Goal: Check status: Check status

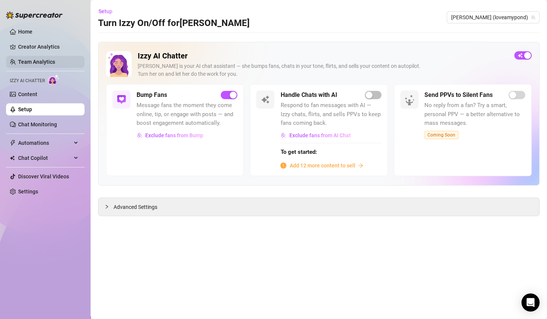
click at [42, 65] on link "Team Analytics" at bounding box center [36, 62] width 37 height 6
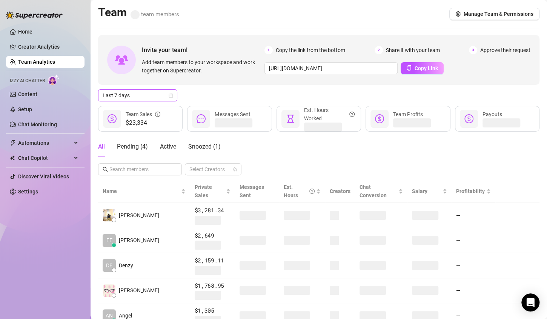
click at [173, 94] on icon "calendar" at bounding box center [171, 95] width 5 height 5
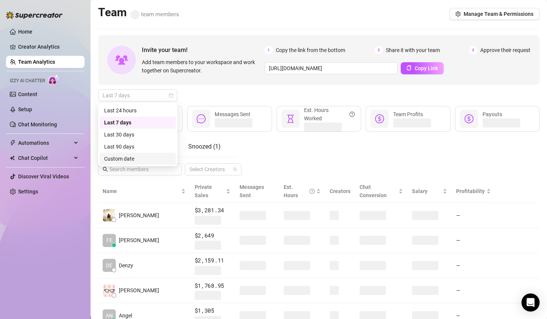
click at [151, 160] on div "Custom date" at bounding box center [137, 159] width 67 height 8
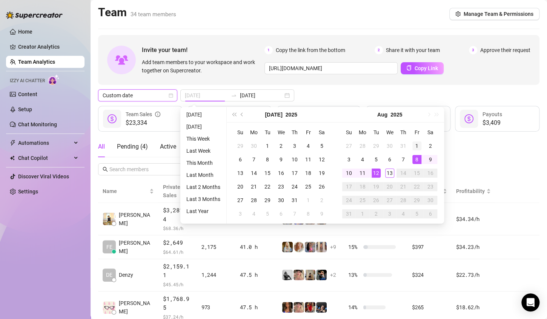
click at [418, 143] on div "1" at bounding box center [417, 146] width 9 height 9
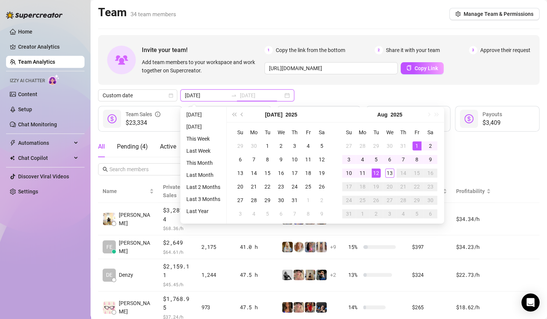
type input "[DATE]"
click at [390, 174] on div "13" at bounding box center [389, 173] width 9 height 9
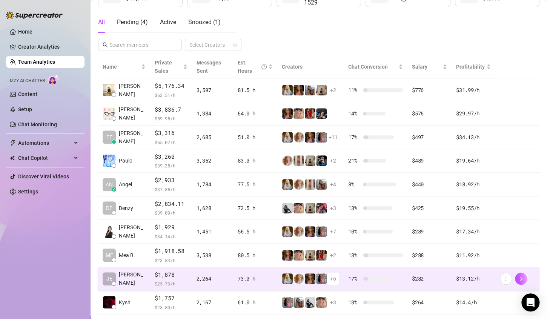
scroll to position [162, 0]
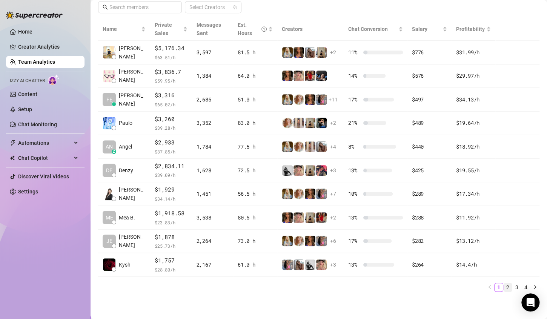
click at [504, 286] on link "2" at bounding box center [508, 287] width 8 height 8
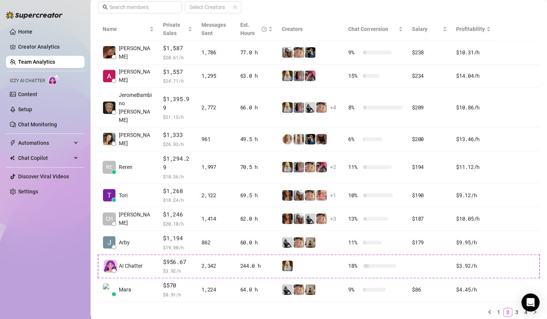
click at [359, 308] on ul "1 2 3 4" at bounding box center [319, 312] width 442 height 9
